Goal: Task Accomplishment & Management: Use online tool/utility

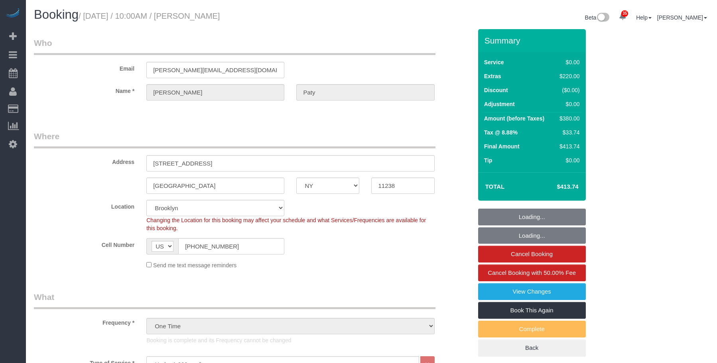
select select "NY"
select select "1"
select select "number:89"
select select "number:90"
select select "number:15"
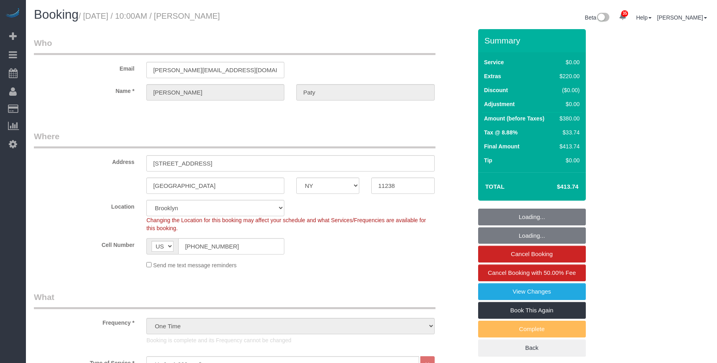
select select "number:5"
select select "spot1"
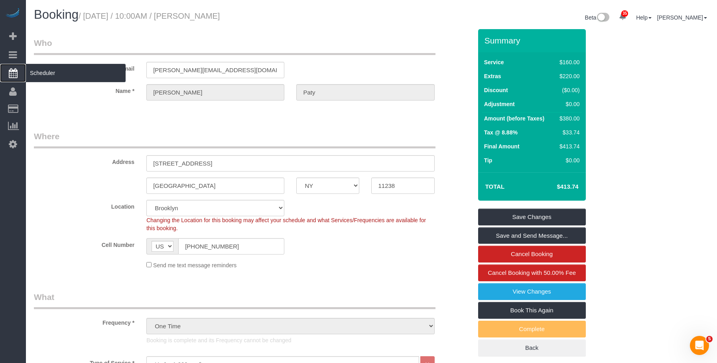
click at [44, 70] on span "Scheduler" at bounding box center [76, 73] width 100 height 18
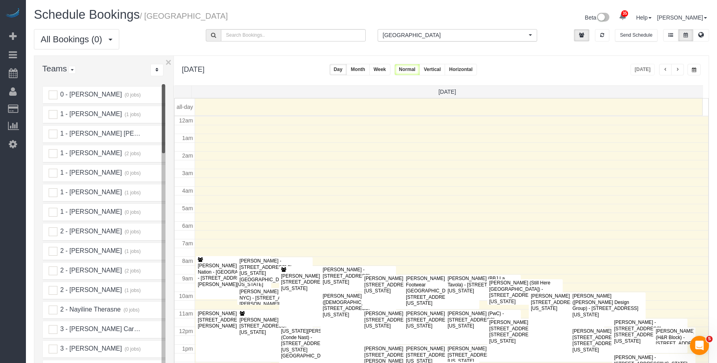
scroll to position [106, 0]
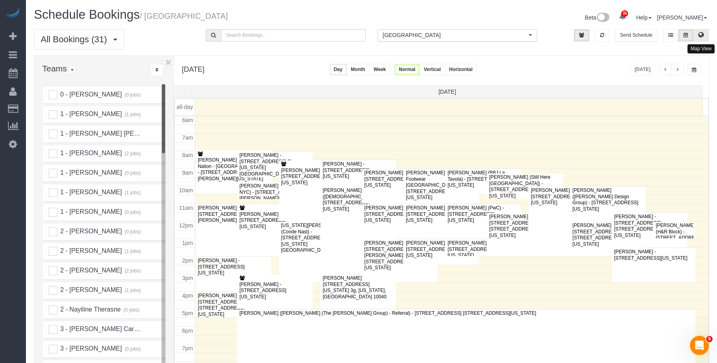
click at [700, 35] on icon at bounding box center [701, 34] width 6 height 5
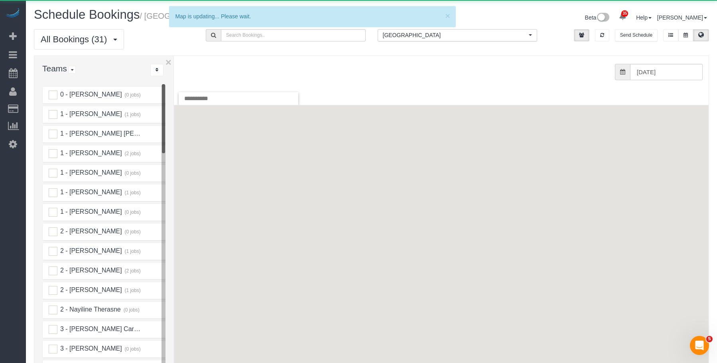
click at [435, 35] on span "[GEOGRAPHIC_DATA]" at bounding box center [455, 35] width 144 height 8
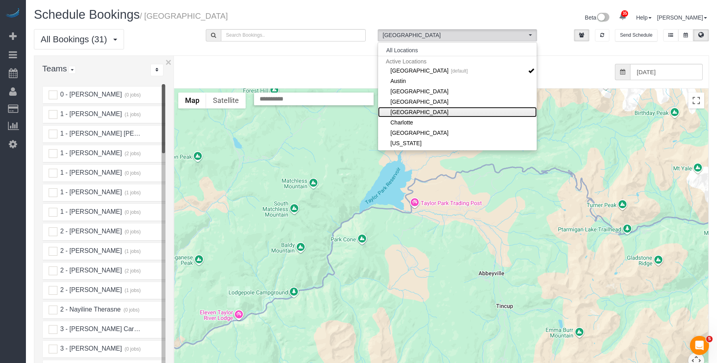
click at [430, 112] on link "[GEOGRAPHIC_DATA]" at bounding box center [457, 112] width 159 height 10
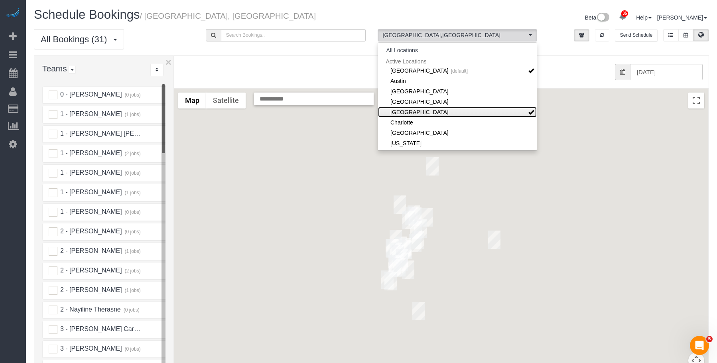
scroll to position [40, 0]
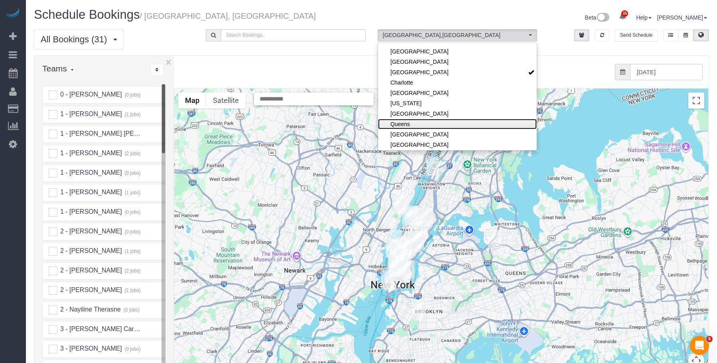
click at [418, 121] on link "Queens" at bounding box center [457, 124] width 159 height 10
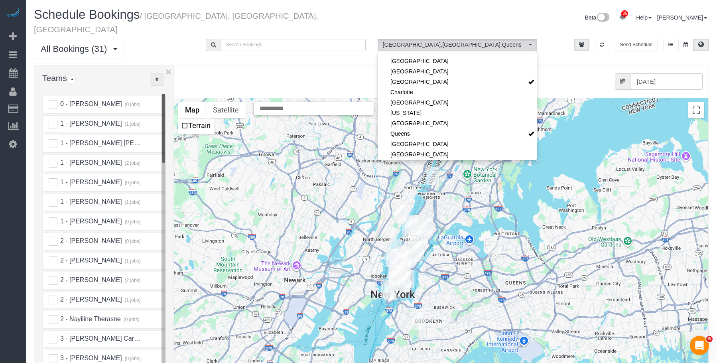
click at [155, 73] on button "..." at bounding box center [156, 79] width 13 height 12
click at [167, 99] on link "A-Z" at bounding box center [182, 104] width 63 height 10
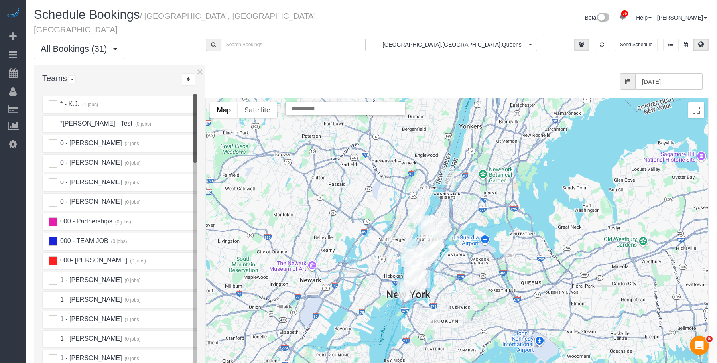
drag, startPoint x: 175, startPoint y: 86, endPoint x: 205, endPoint y: 86, distance: 30.3
click at [205, 86] on div at bounding box center [205, 242] width 3 height 355
